Goal: Information Seeking & Learning: Check status

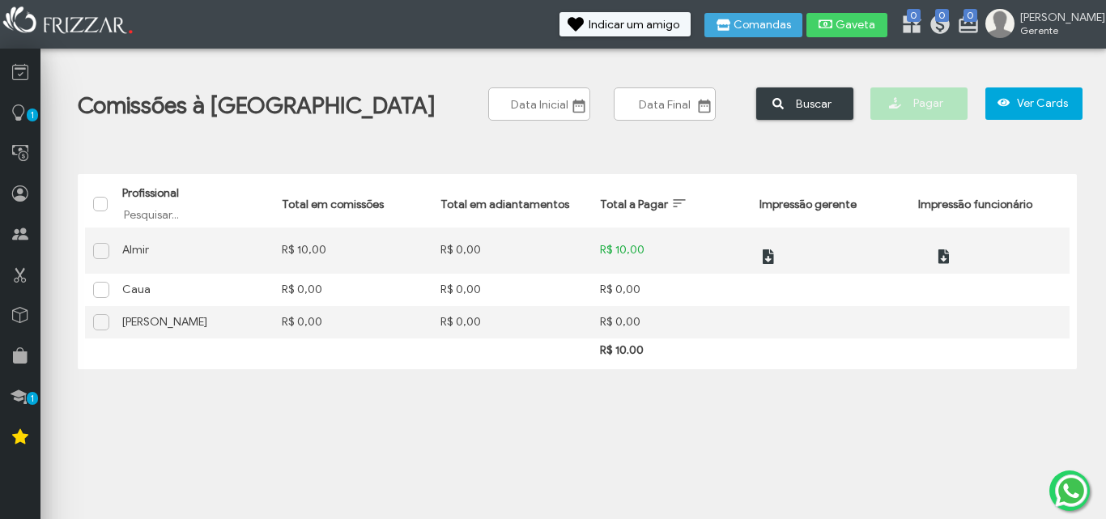
click at [100, 286] on span at bounding box center [102, 289] width 16 height 16
click at [100, 302] on td at bounding box center [99, 290] width 29 height 32
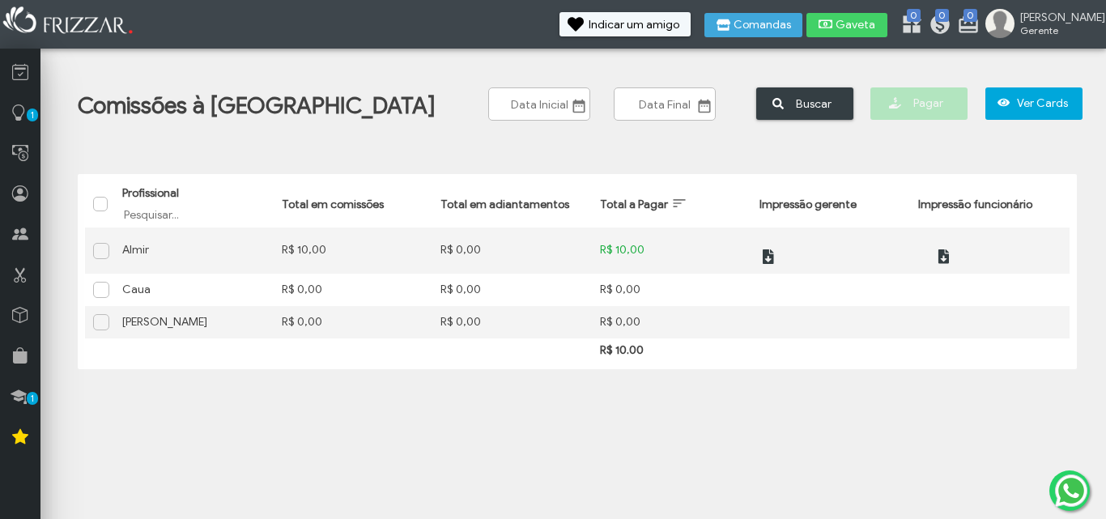
click at [100, 317] on span at bounding box center [102, 321] width 16 height 16
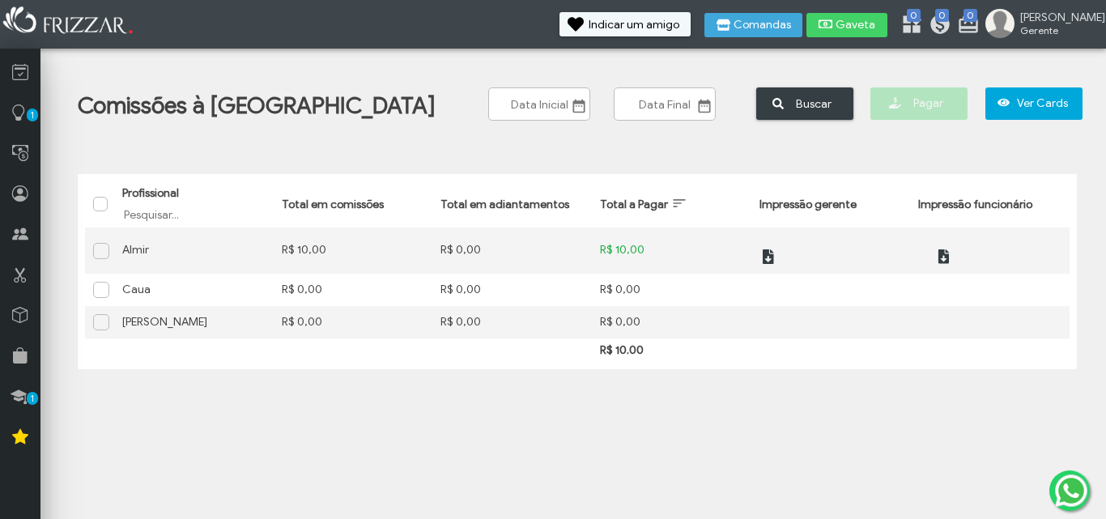
click at [99, 318] on span at bounding box center [102, 321] width 16 height 16
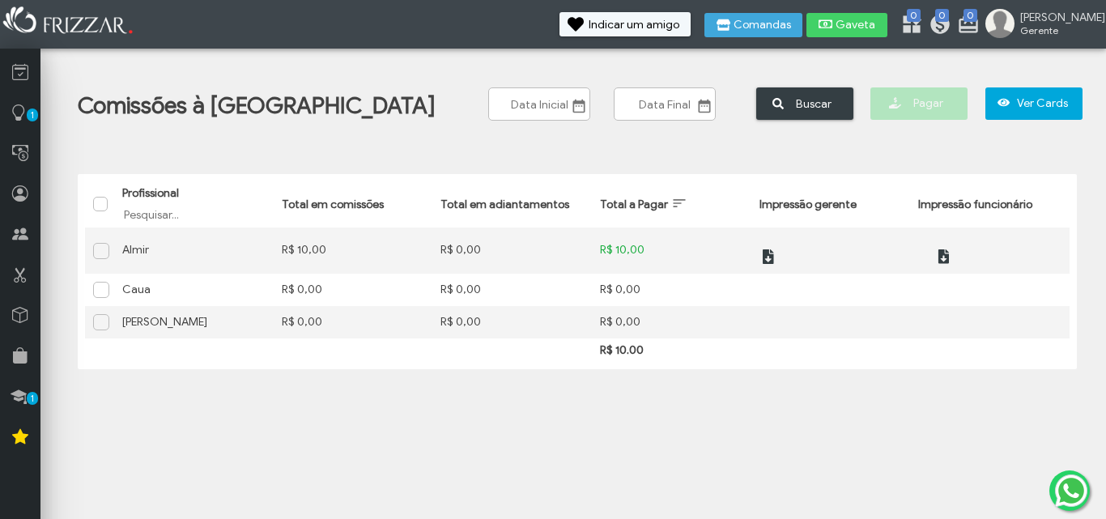
click at [99, 318] on span at bounding box center [102, 321] width 16 height 16
drag, startPoint x: 99, startPoint y: 318, endPoint x: 101, endPoint y: 331, distance: 13.2
click at [101, 330] on div at bounding box center [101, 322] width 16 height 16
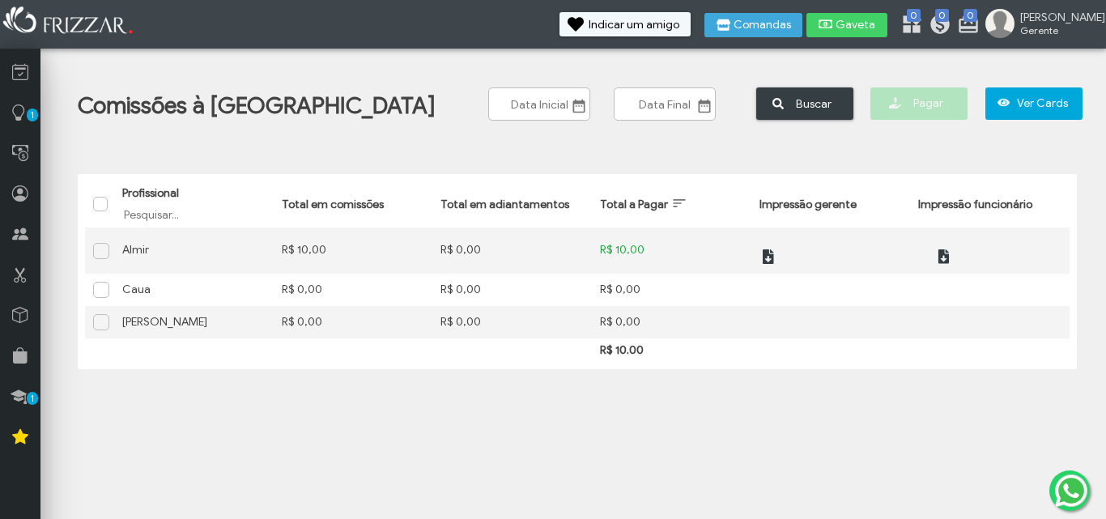
drag, startPoint x: 101, startPoint y: 331, endPoint x: 101, endPoint y: 313, distance: 17.8
click at [101, 314] on div at bounding box center [101, 322] width 16 height 16
click at [101, 313] on span at bounding box center [102, 321] width 16 height 16
drag, startPoint x: 101, startPoint y: 313, endPoint x: 100, endPoint y: 278, distance: 34.8
click at [100, 278] on tbody "Profissional Almir Total em comissões R$ 10,00 Total em adiantamentos R$ 0,00 T…" at bounding box center [577, 282] width 984 height 111
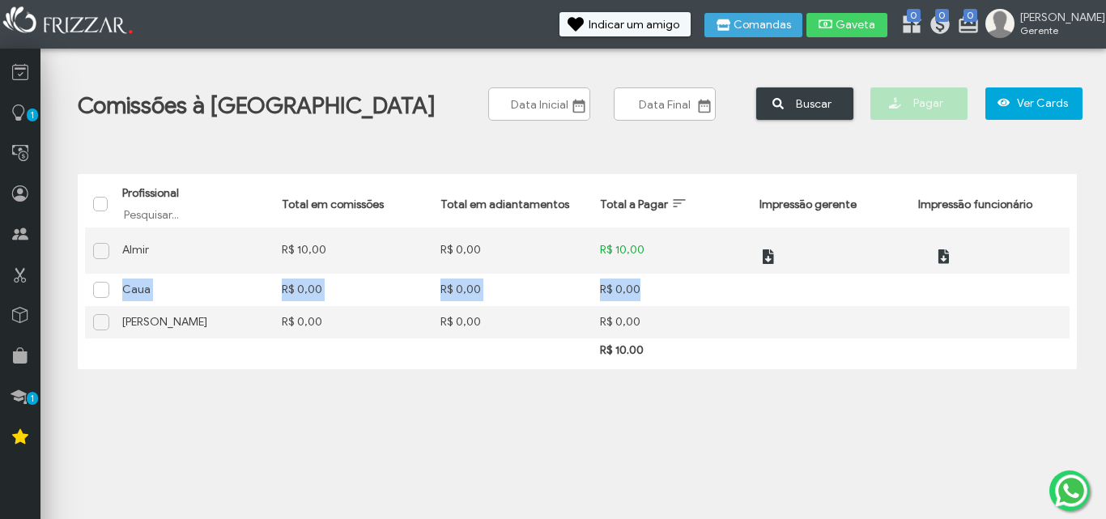
click at [103, 326] on span at bounding box center [102, 321] width 16 height 16
click at [91, 210] on th at bounding box center [99, 204] width 29 height 46
click at [95, 206] on span "Selecionar tudo" at bounding box center [102, 204] width 16 height 16
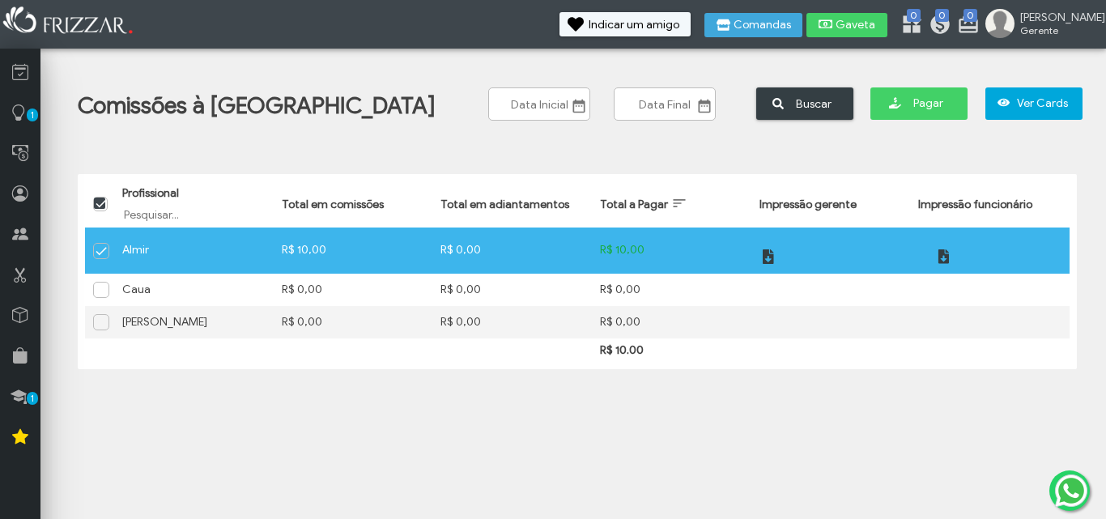
click at [99, 325] on span at bounding box center [102, 321] width 16 height 16
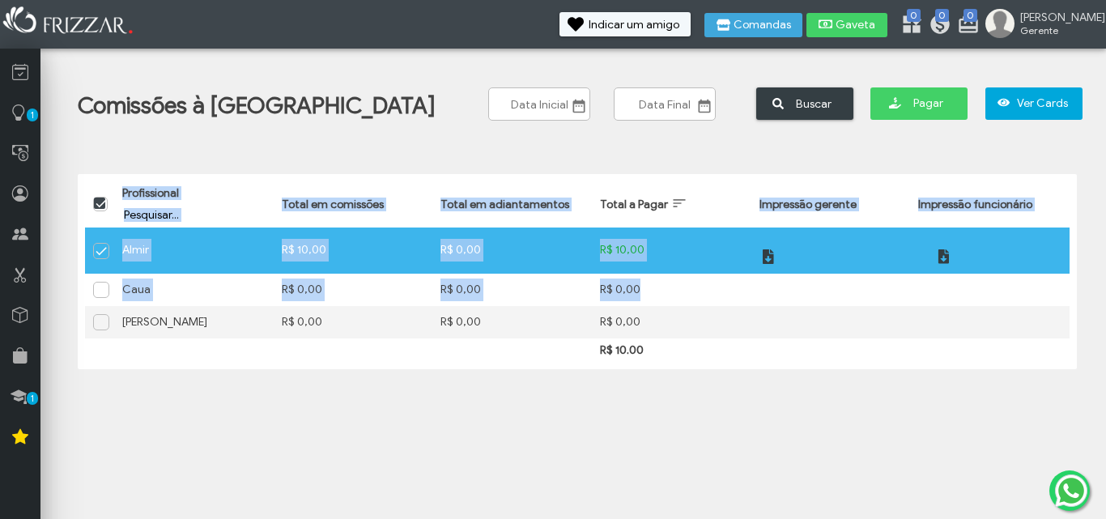
drag, startPoint x: 99, startPoint y: 325, endPoint x: 93, endPoint y: 201, distance: 124.8
click at [93, 201] on table "Profissional Filtrar por Profissional Total em comissões Total em adiantamentos…" at bounding box center [577, 271] width 984 height 180
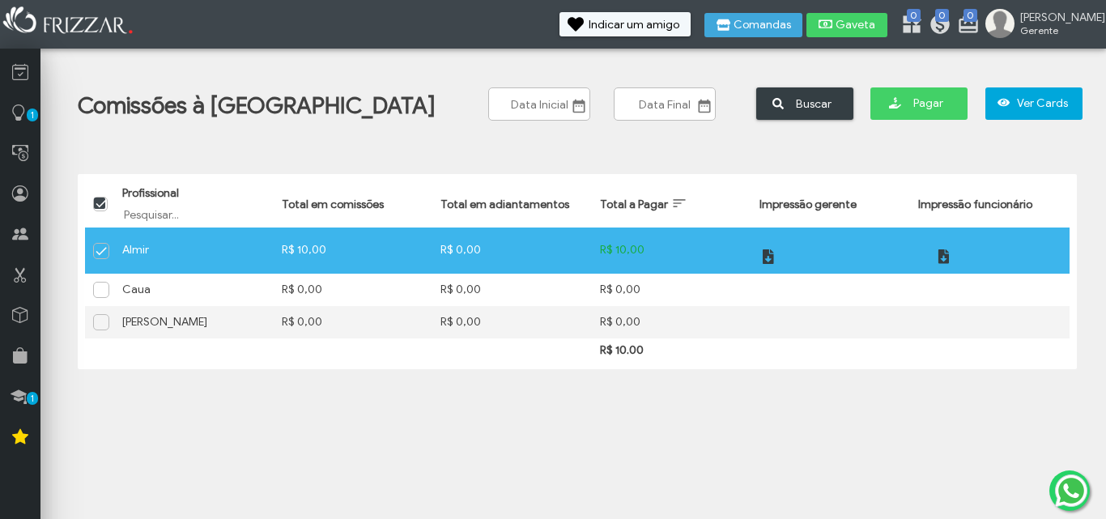
click at [93, 201] on div at bounding box center [100, 204] width 15 height 15
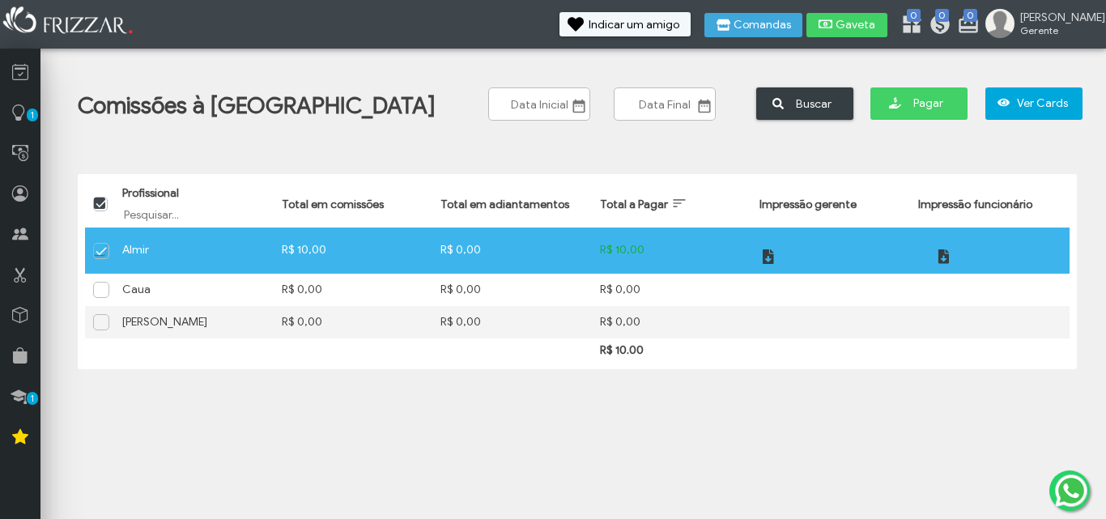
click at [98, 258] on span at bounding box center [102, 252] width 16 height 16
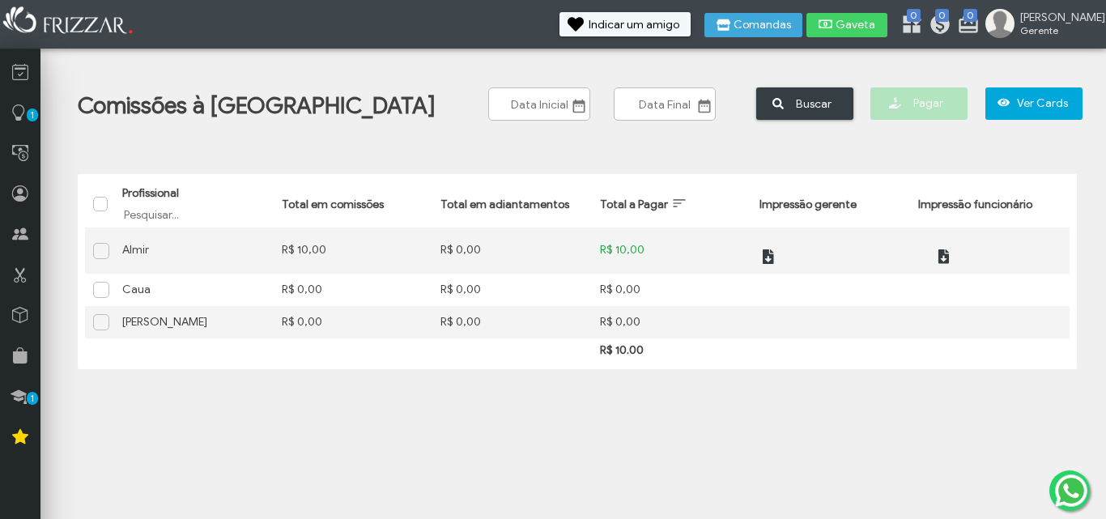
click at [101, 287] on span at bounding box center [102, 289] width 16 height 16
click at [98, 282] on span at bounding box center [102, 289] width 16 height 16
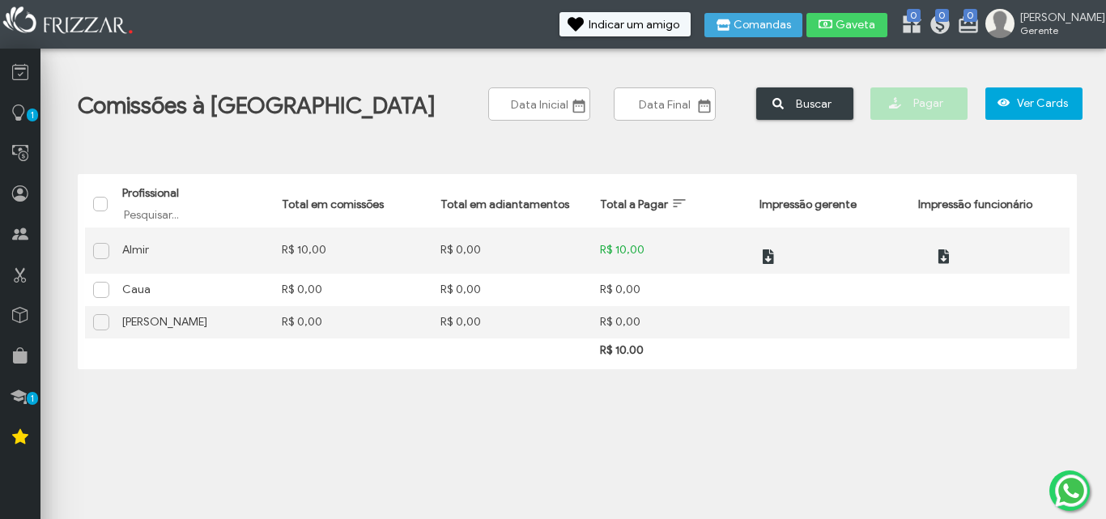
click at [98, 282] on span at bounding box center [102, 289] width 16 height 16
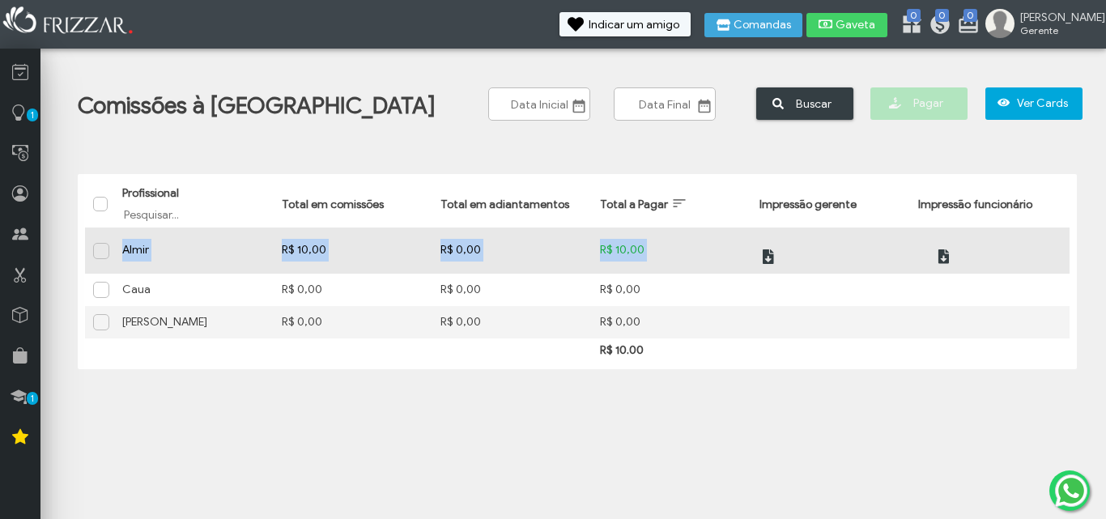
drag, startPoint x: 98, startPoint y: 282, endPoint x: 105, endPoint y: 250, distance: 32.4
click at [105, 250] on tbody "Profissional Almir Total em comissões R$ 10,00 Total em adiantamentos R$ 0,00 T…" at bounding box center [577, 282] width 984 height 111
click at [105, 250] on span at bounding box center [102, 250] width 16 height 16
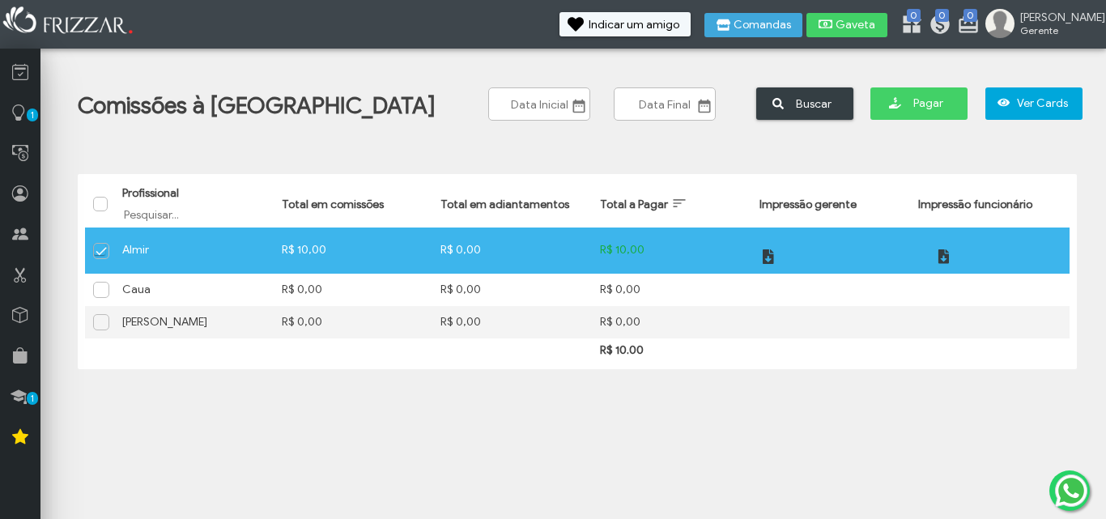
click at [99, 291] on span at bounding box center [102, 289] width 16 height 16
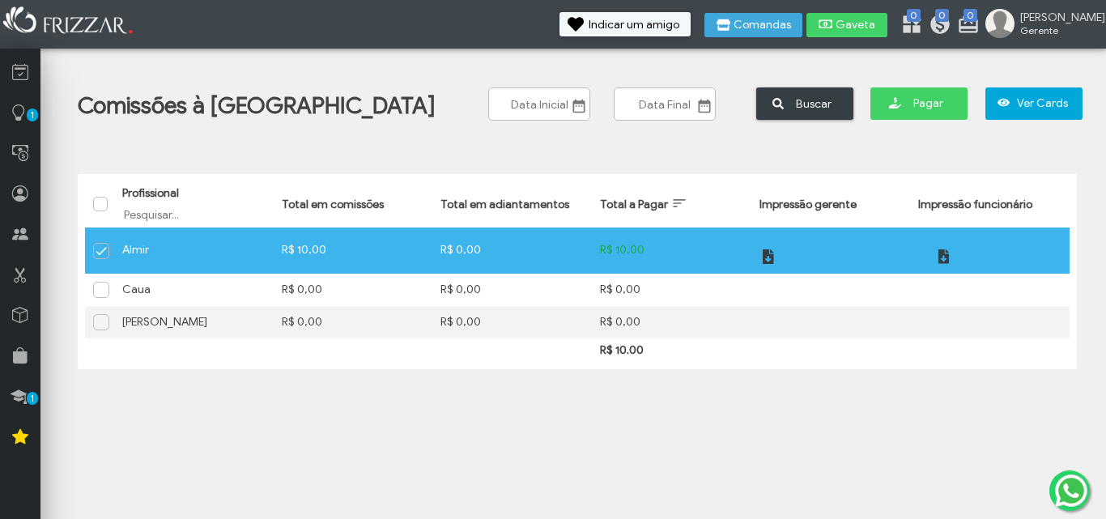
click at [99, 291] on span at bounding box center [102, 289] width 16 height 16
drag, startPoint x: 99, startPoint y: 291, endPoint x: 104, endPoint y: 258, distance: 32.7
click at [104, 258] on tbody "Profissional Almir Total em comissões R$ 10,00 Total em adiantamentos R$ 0,00 T…" at bounding box center [577, 282] width 984 height 111
click at [104, 258] on span at bounding box center [102, 252] width 16 height 16
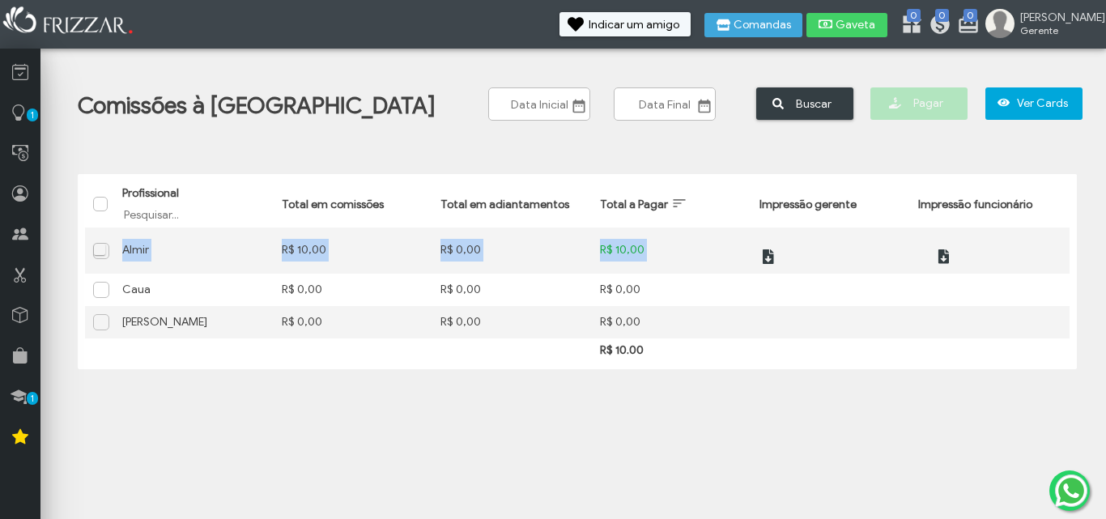
drag, startPoint x: 100, startPoint y: 250, endPoint x: 100, endPoint y: 287, distance: 36.4
click at [100, 287] on tbody "Profissional Almir Total em comissões R$ 10,00 Total em adiantamentos R$ 0,00 T…" at bounding box center [577, 282] width 984 height 111
click at [100, 287] on span at bounding box center [102, 289] width 16 height 16
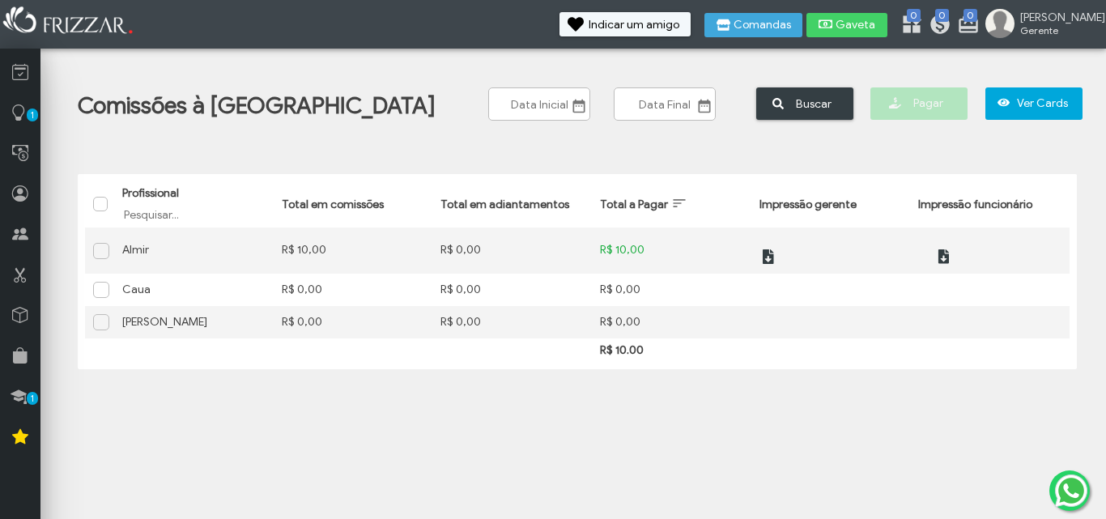
click at [100, 287] on span at bounding box center [102, 289] width 16 height 16
drag, startPoint x: 100, startPoint y: 287, endPoint x: 92, endPoint y: 316, distance: 30.8
click at [92, 316] on tbody "Profissional Almir Total em comissões R$ 10,00 Total em adiantamentos R$ 0,00 T…" at bounding box center [577, 282] width 984 height 111
click at [92, 316] on td at bounding box center [99, 322] width 29 height 32
click at [92, 316] on div at bounding box center [92, 316] width 0 height 0
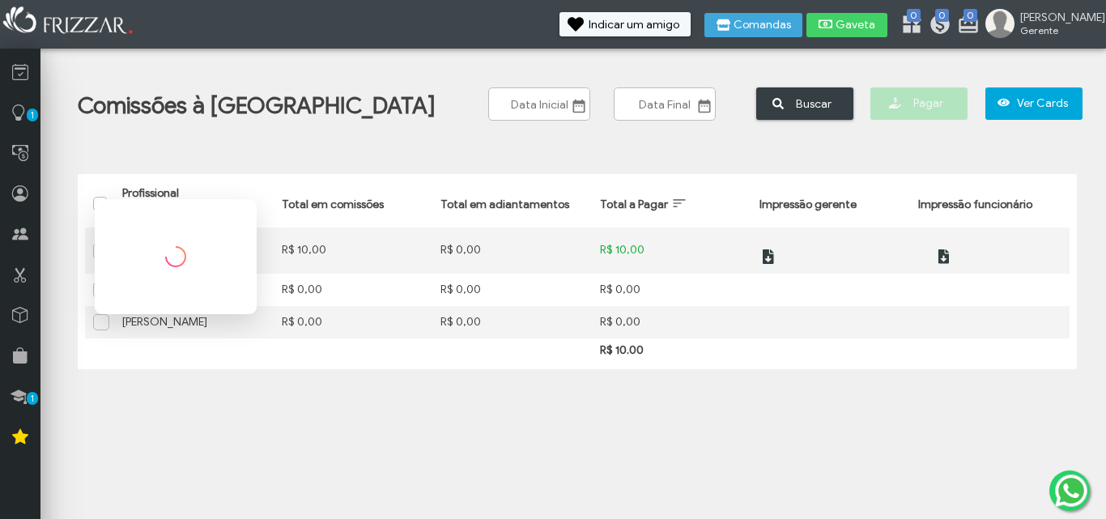
click at [95, 322] on span at bounding box center [102, 321] width 16 height 16
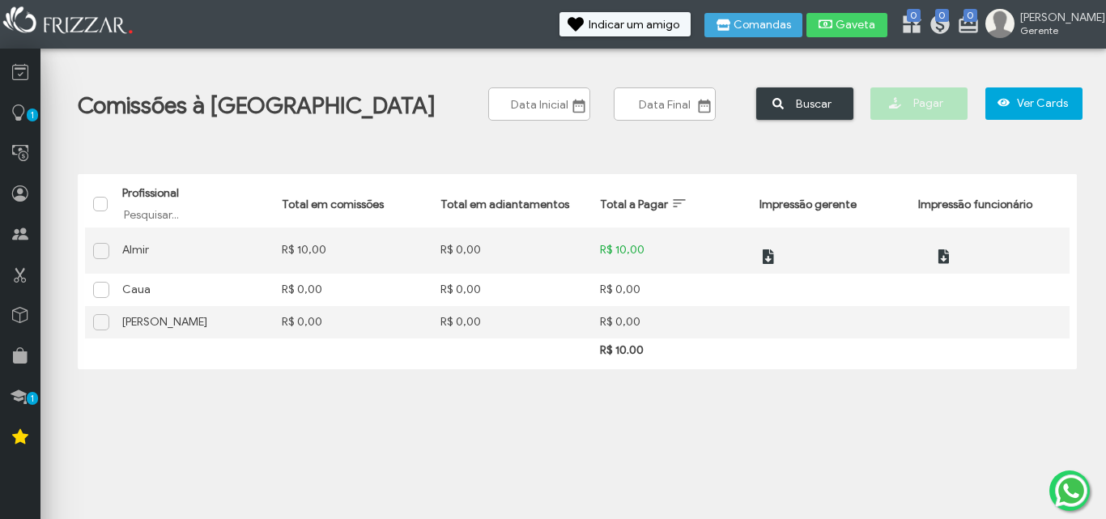
click at [102, 323] on span at bounding box center [102, 321] width 16 height 16
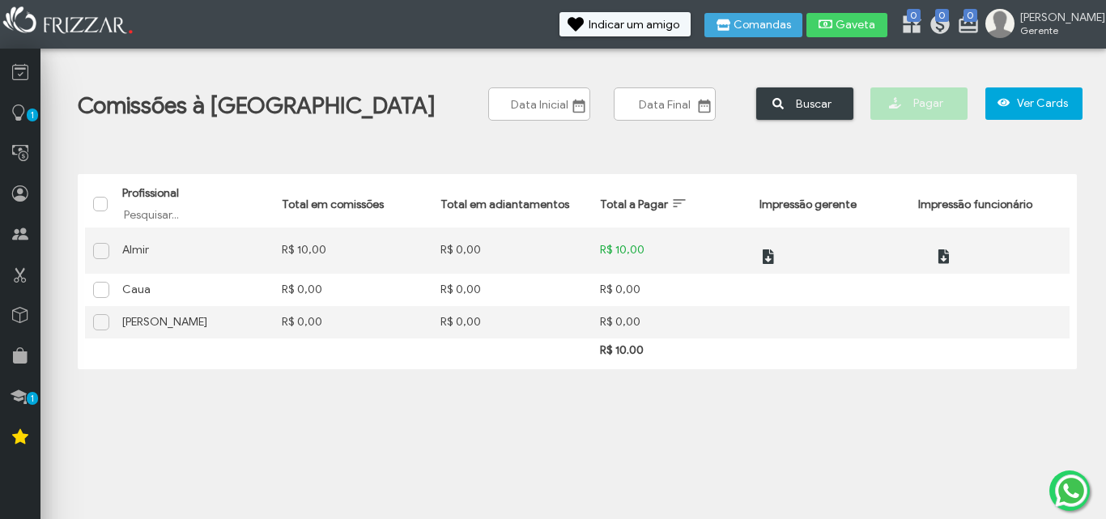
click at [101, 325] on span at bounding box center [102, 321] width 16 height 16
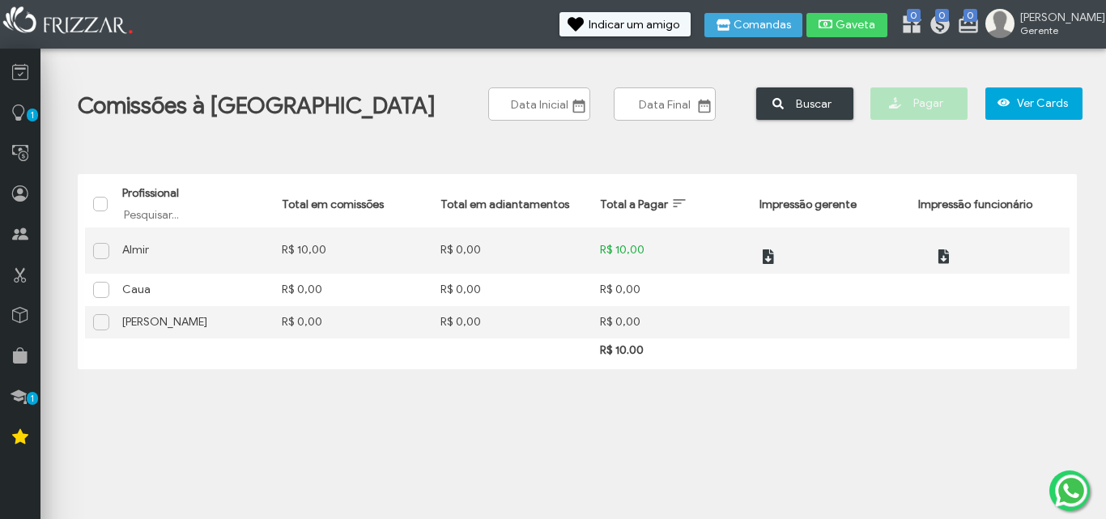
click at [101, 325] on span at bounding box center [102, 321] width 16 height 16
click at [100, 323] on span at bounding box center [102, 321] width 16 height 16
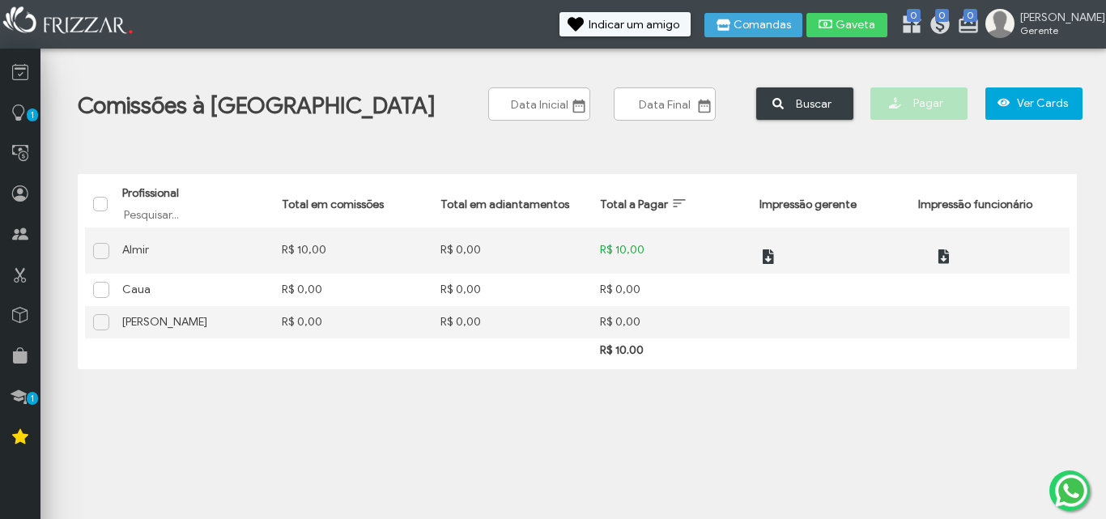
click at [108, 322] on span at bounding box center [102, 321] width 16 height 16
drag, startPoint x: 108, startPoint y: 322, endPoint x: 105, endPoint y: 282, distance: 39.7
click at [105, 282] on tbody "Profissional Almir Total em comissões R$ 10,00 Total em adiantamentos R$ 0,00 T…" at bounding box center [577, 282] width 984 height 111
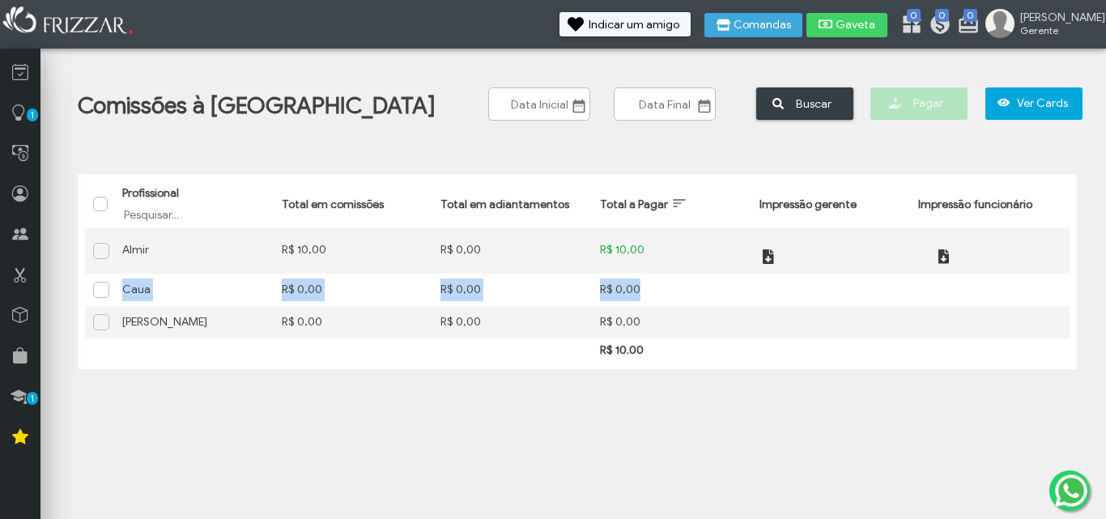
click at [104, 329] on span at bounding box center [102, 321] width 16 height 16
click at [100, 329] on span at bounding box center [102, 321] width 16 height 16
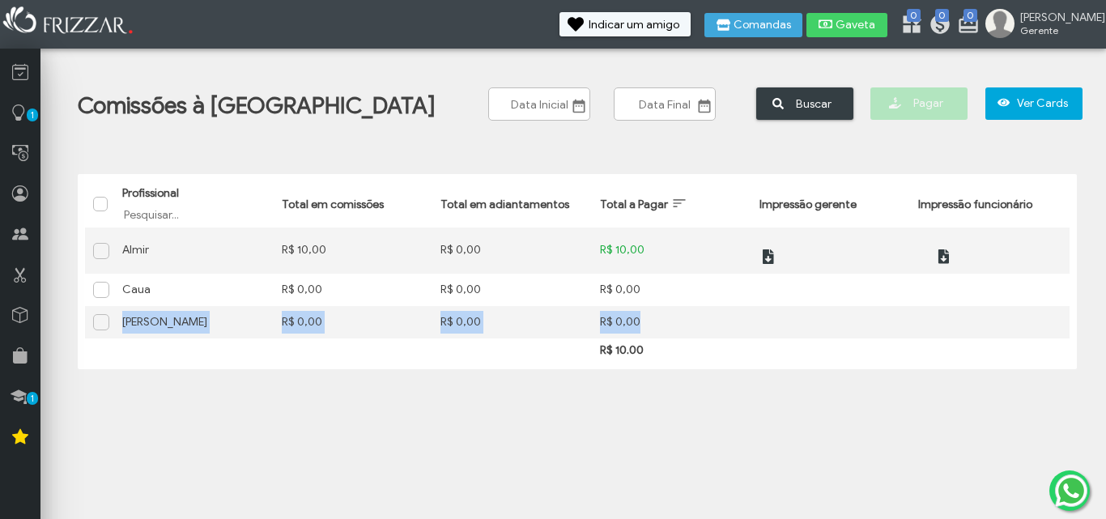
drag, startPoint x: 100, startPoint y: 329, endPoint x: 103, endPoint y: 338, distance: 9.5
click at [103, 338] on table "Profissional Filtrar por Profissional Total em comissões Total em adiantamentos…" at bounding box center [577, 271] width 984 height 180
click at [176, 327] on td "Profissional [PERSON_NAME]" at bounding box center [193, 322] width 159 height 32
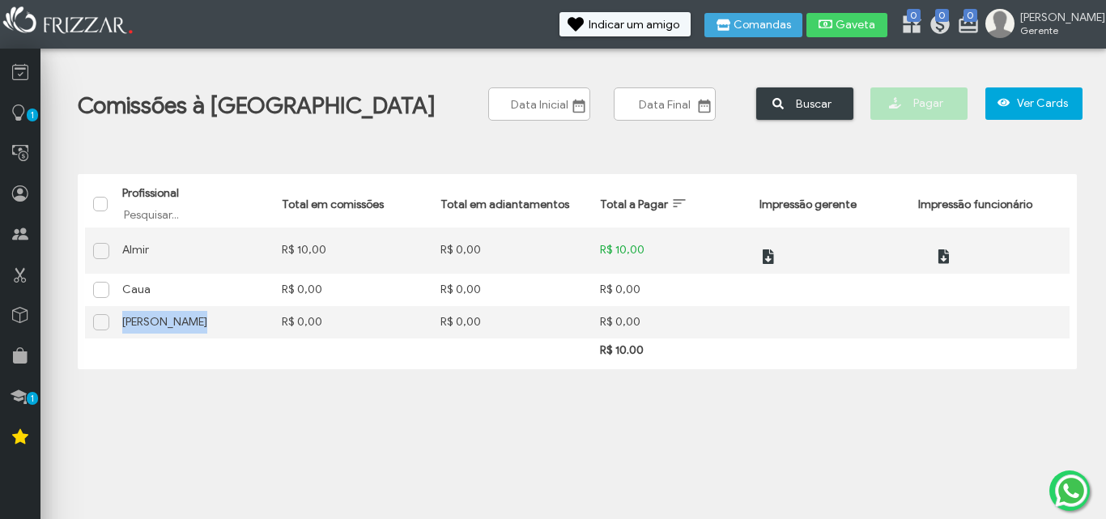
click at [176, 327] on td "Profissional [PERSON_NAME]" at bounding box center [193, 322] width 159 height 32
click at [98, 324] on span at bounding box center [102, 321] width 16 height 16
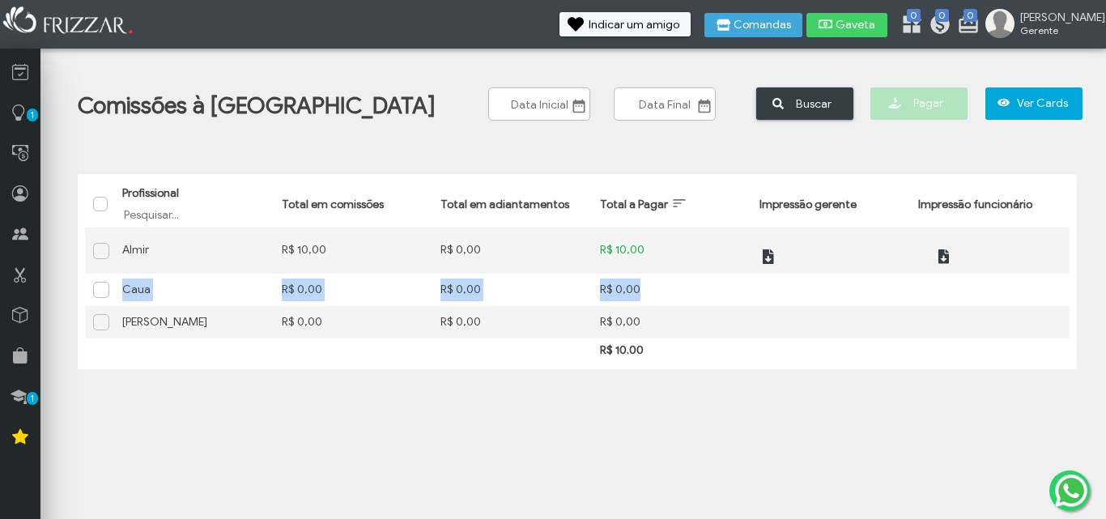
drag, startPoint x: 98, startPoint y: 324, endPoint x: 97, endPoint y: 282, distance: 41.3
click at [97, 282] on tbody "Profissional Almir Total em comissões R$ 10,00 Total em adiantamentos R$ 0,00 T…" at bounding box center [577, 282] width 984 height 111
click at [97, 282] on span at bounding box center [102, 289] width 16 height 16
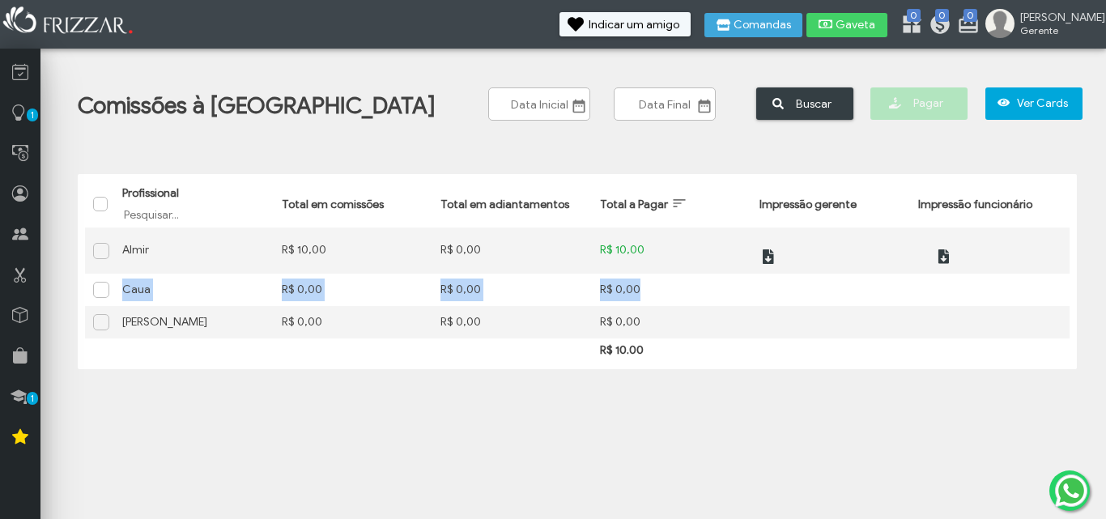
drag, startPoint x: 97, startPoint y: 282, endPoint x: 101, endPoint y: 329, distance: 46.3
click at [101, 329] on tbody "Profissional Almir Total em comissões R$ 10,00 Total em adiantamentos R$ 0,00 T…" at bounding box center [577, 282] width 984 height 111
click at [101, 329] on span at bounding box center [102, 321] width 16 height 16
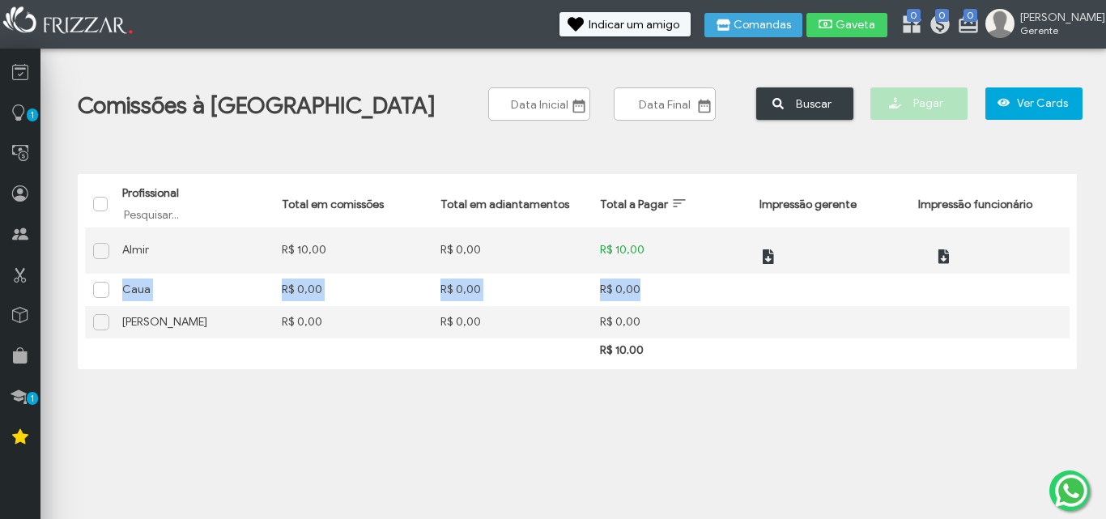
drag, startPoint x: 101, startPoint y: 329, endPoint x: 98, endPoint y: 289, distance: 39.8
click at [98, 289] on tbody "Profissional Almir Total em comissões R$ 10,00 Total em adiantamentos R$ 0,00 T…" at bounding box center [577, 282] width 984 height 111
click at [98, 289] on span at bounding box center [102, 289] width 16 height 16
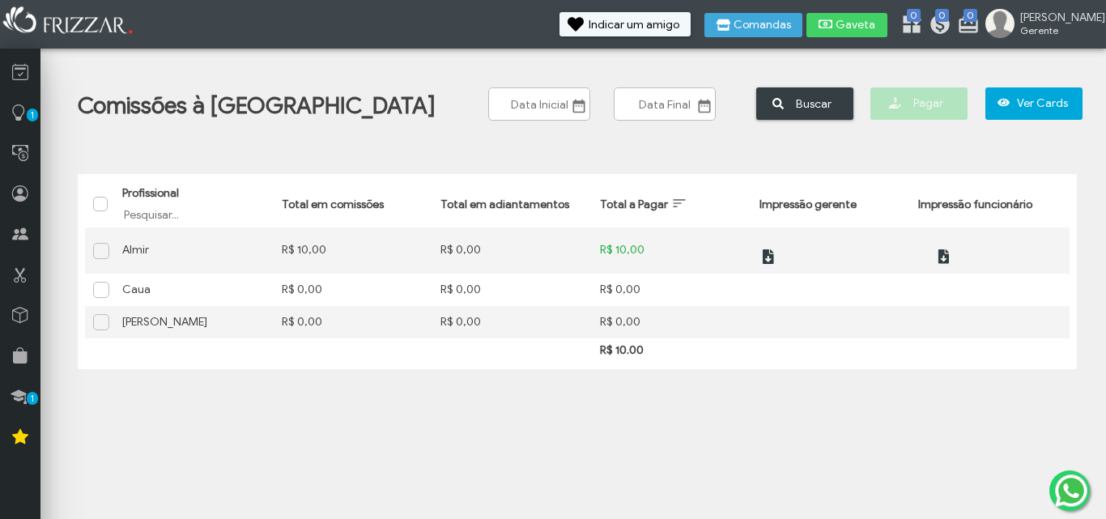
click at [98, 289] on span at bounding box center [102, 289] width 16 height 16
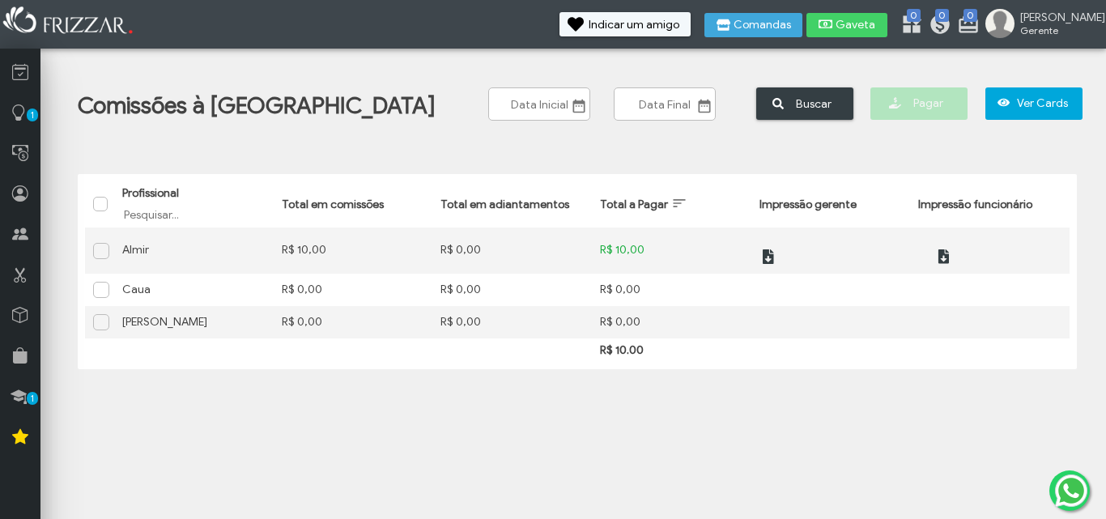
click at [98, 289] on span at bounding box center [102, 289] width 16 height 16
drag, startPoint x: 98, startPoint y: 289, endPoint x: 456, endPoint y: 424, distance: 383.2
click at [456, 424] on body "ui-button Isaac Gerente Minha Conta Home Treinamento Sair" at bounding box center [553, 259] width 1106 height 519
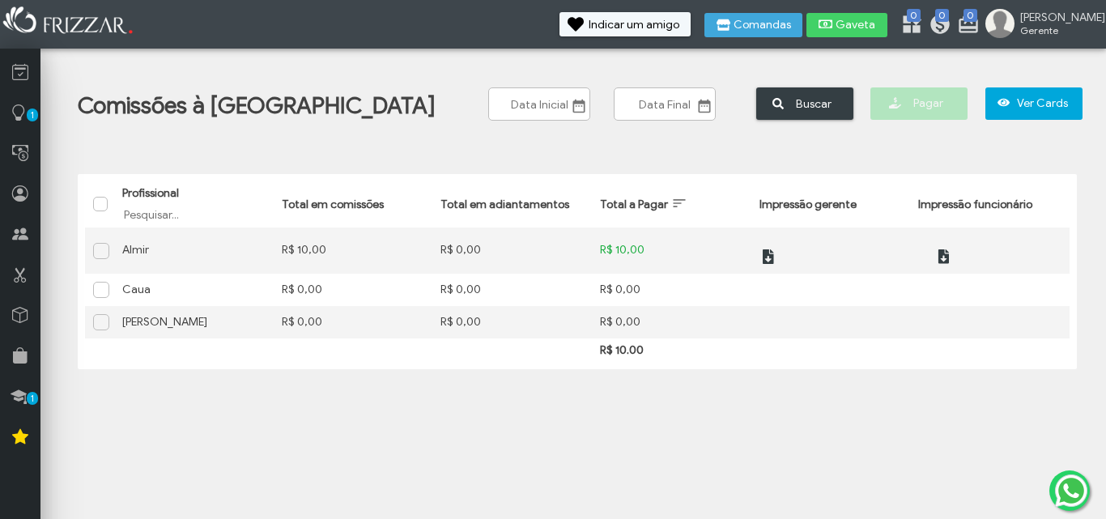
click at [100, 320] on span at bounding box center [102, 321] width 16 height 16
drag, startPoint x: 100, startPoint y: 320, endPoint x: 100, endPoint y: 299, distance: 21.0
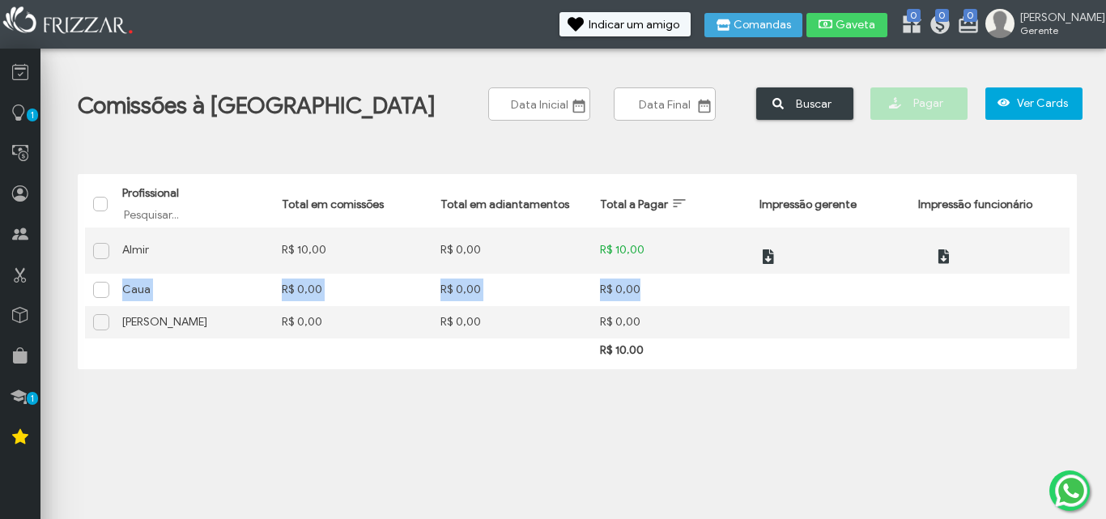
click at [100, 299] on tbody "Profissional Almir Total em comissões R$ 10,00 Total em adiantamentos R$ 0,00 T…" at bounding box center [577, 282] width 984 height 111
click at [100, 298] on div at bounding box center [101, 290] width 16 height 16
click at [102, 320] on span at bounding box center [102, 321] width 16 height 16
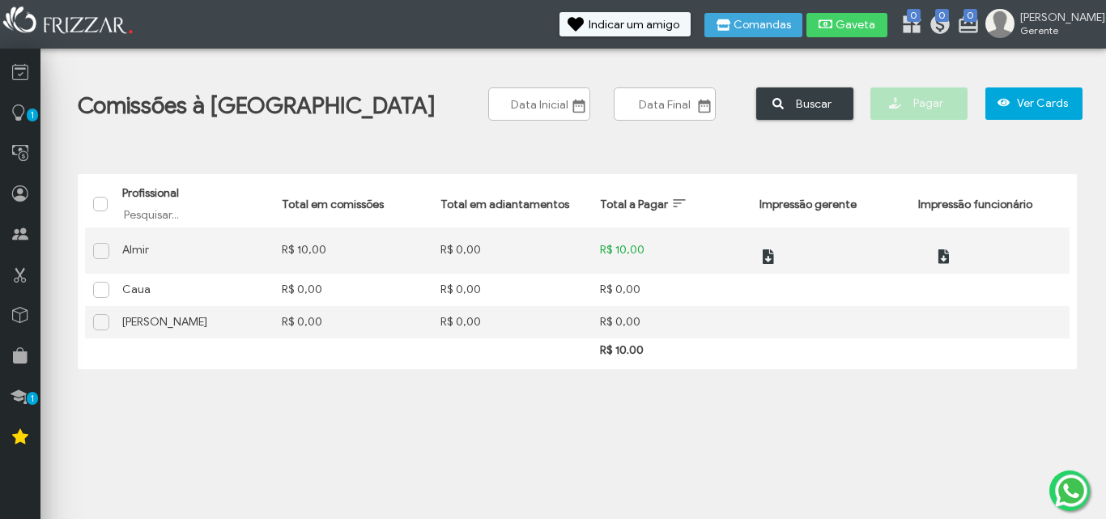
click at [102, 320] on span at bounding box center [102, 321] width 16 height 16
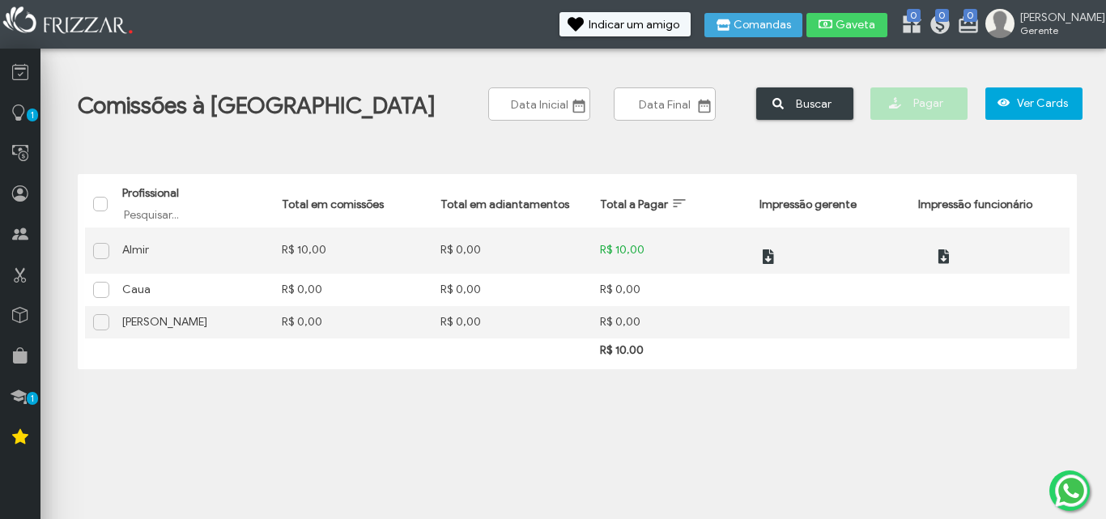
click at [102, 320] on span at bounding box center [102, 321] width 16 height 16
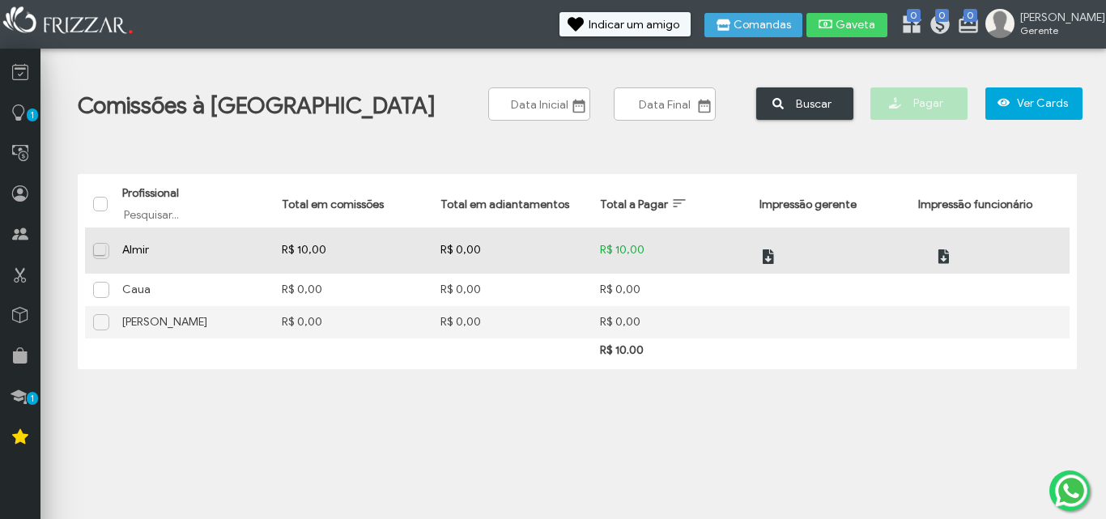
click at [104, 253] on span at bounding box center [102, 250] width 16 height 16
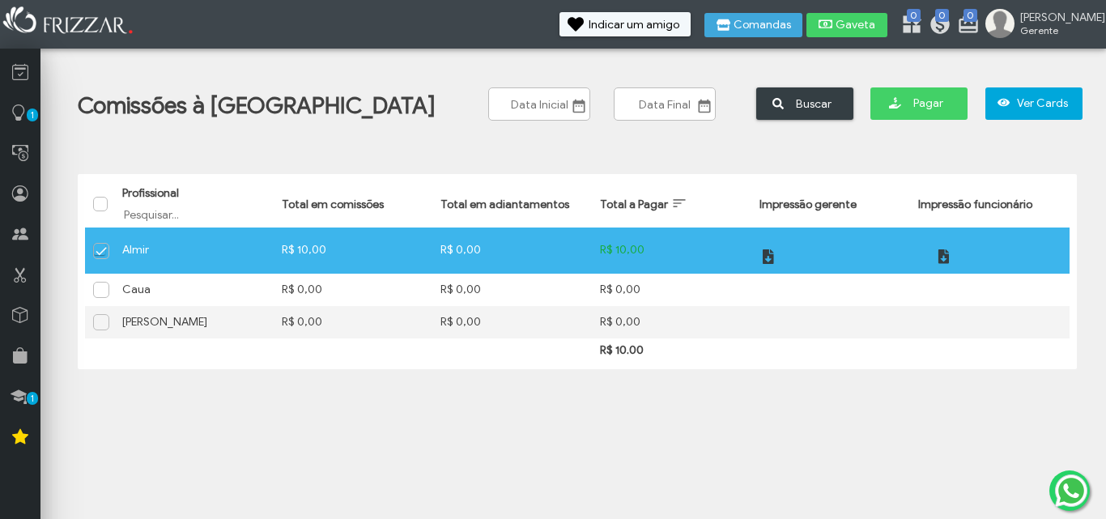
click at [104, 253] on span at bounding box center [102, 252] width 16 height 16
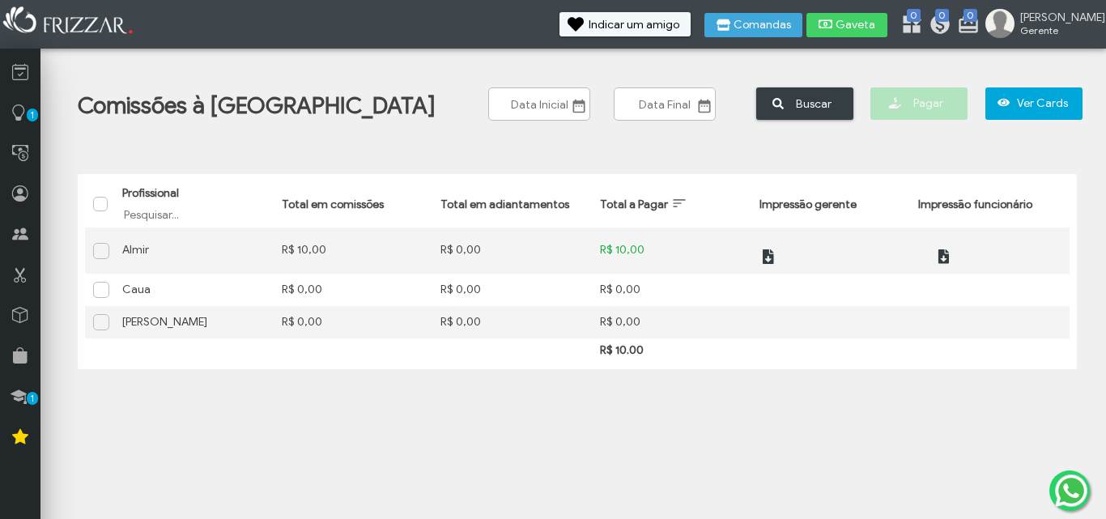
drag, startPoint x: 96, startPoint y: 296, endPoint x: 110, endPoint y: 288, distance: 16.0
click at [110, 288] on span at bounding box center [102, 289] width 16 height 16
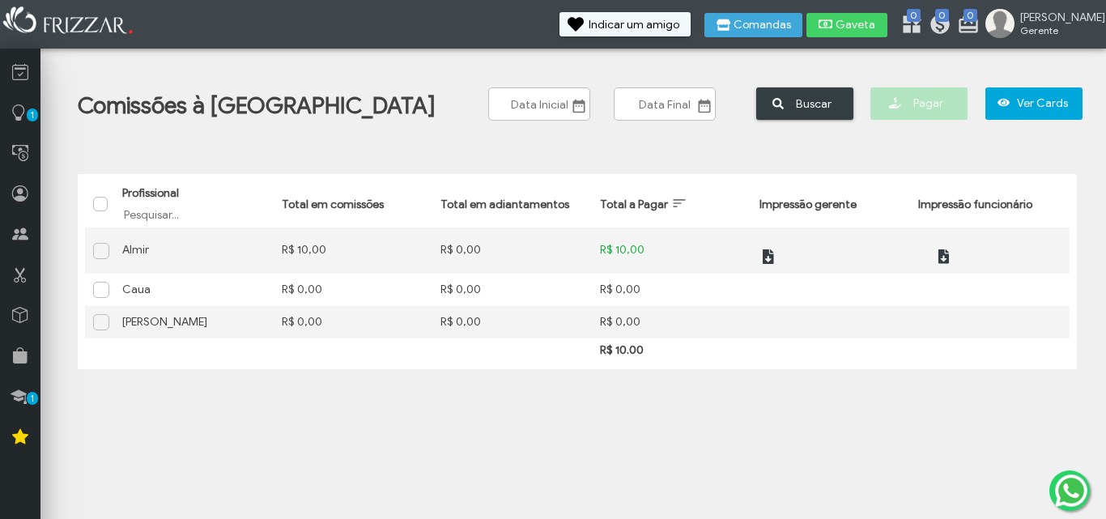
click at [110, 288] on span at bounding box center [102, 289] width 16 height 16
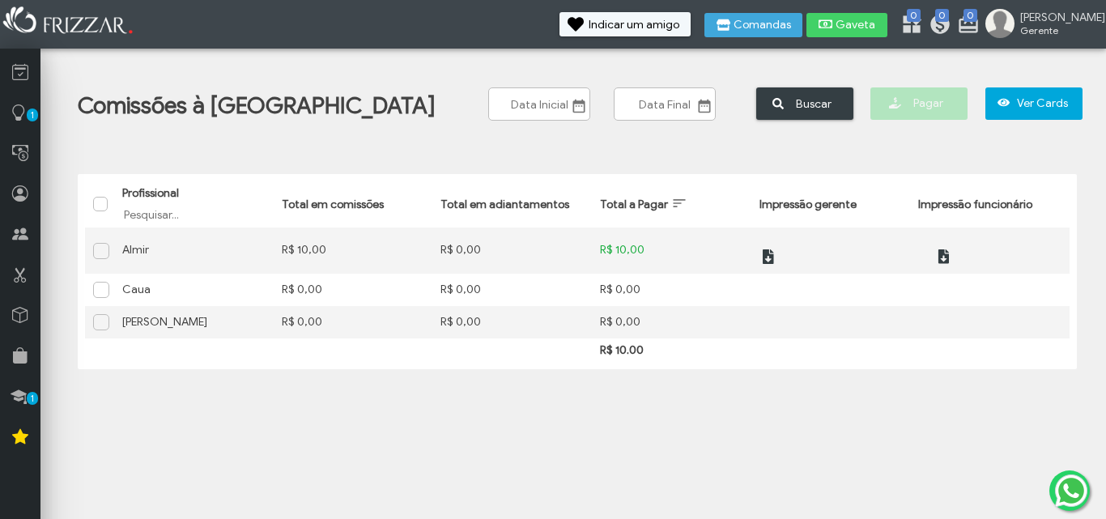
click at [110, 288] on span at bounding box center [102, 289] width 16 height 16
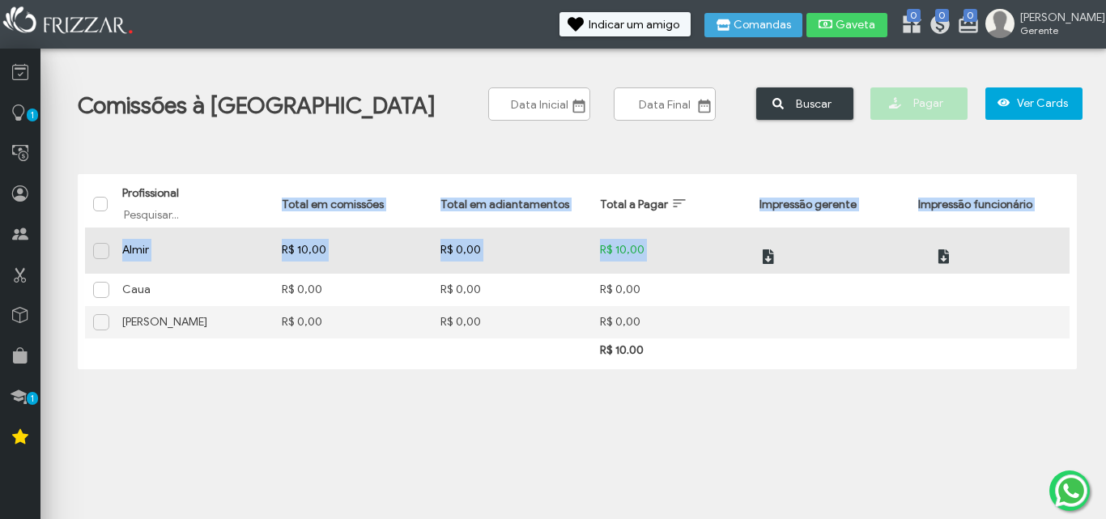
drag, startPoint x: 110, startPoint y: 288, endPoint x: 411, endPoint y: 222, distance: 308.3
click at [411, 222] on table "Profissional Filtrar por Profissional Total em comissões Total em adiantamentos…" at bounding box center [577, 271] width 984 height 180
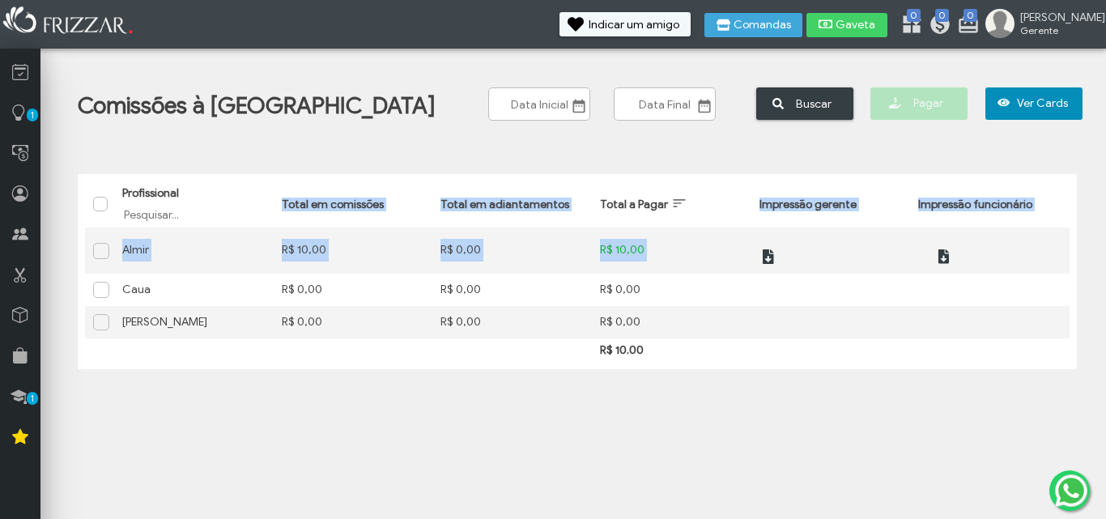
click at [985, 96] on button "Ver Cards" at bounding box center [1033, 103] width 97 height 32
